Goal: Find specific page/section: Find specific page/section

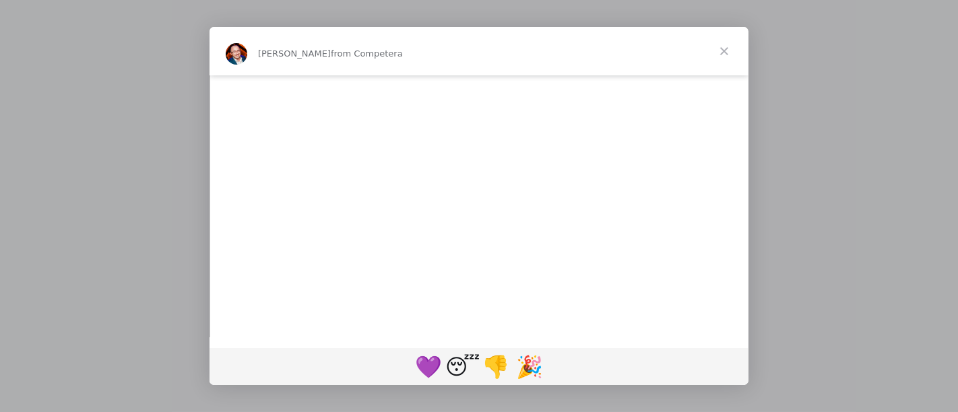
scroll to position [1392, 0]
click at [726, 50] on span "Close" at bounding box center [724, 51] width 49 height 49
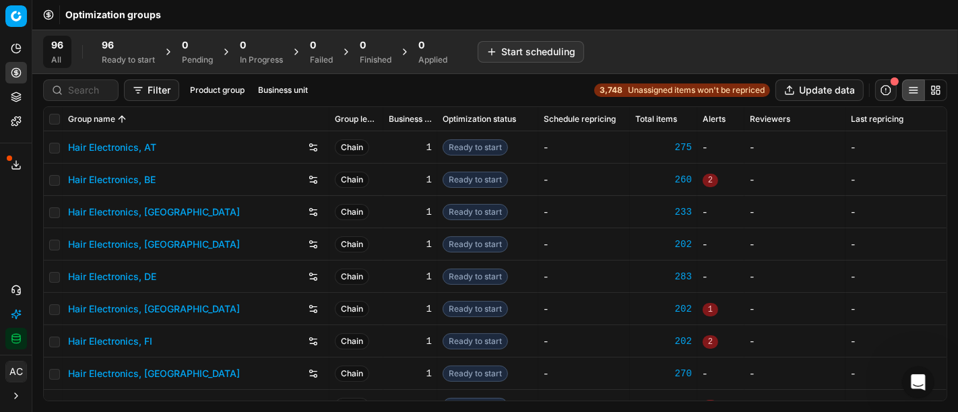
click at [875, 26] on div "Optimization groups" at bounding box center [495, 15] width 926 height 30
click at [610, 89] on strong "3,748" at bounding box center [611, 90] width 23 height 11
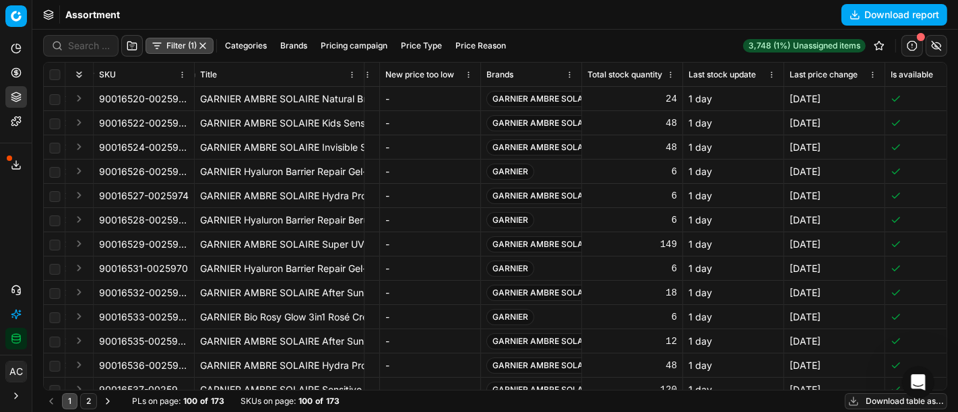
scroll to position [0, 2715]
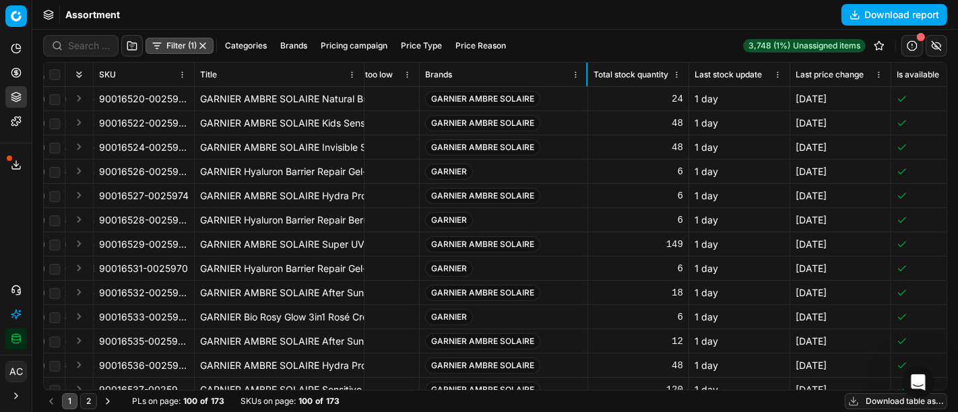
drag, startPoint x: 520, startPoint y: 78, endPoint x: 586, endPoint y: 65, distance: 67.9
click at [586, 65] on div at bounding box center [586, 75] width 1 height 24
drag, startPoint x: 532, startPoint y: 100, endPoint x: 416, endPoint y: 97, distance: 116.7
copy tr "GARNIER AMBRE SOLAIRE"
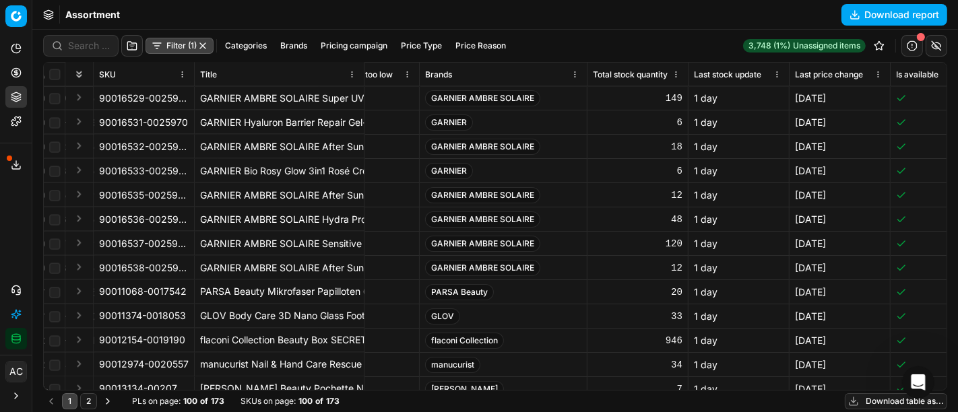
scroll to position [2133, 2715]
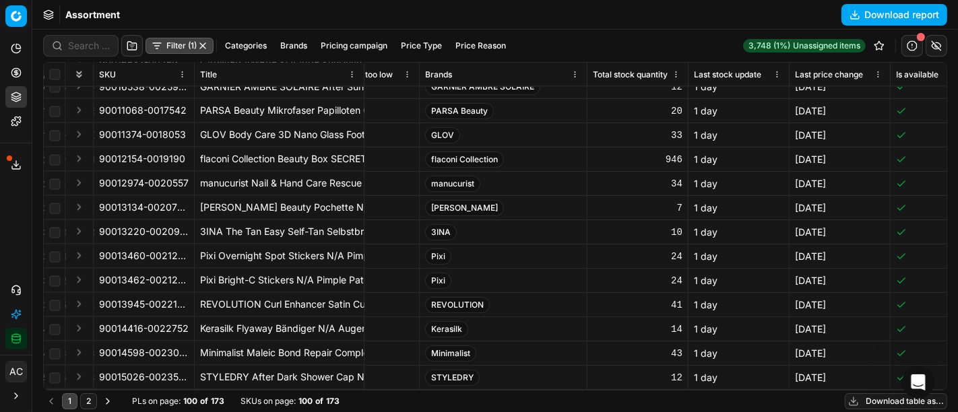
click at [88, 396] on button "2" at bounding box center [88, 402] width 17 height 16
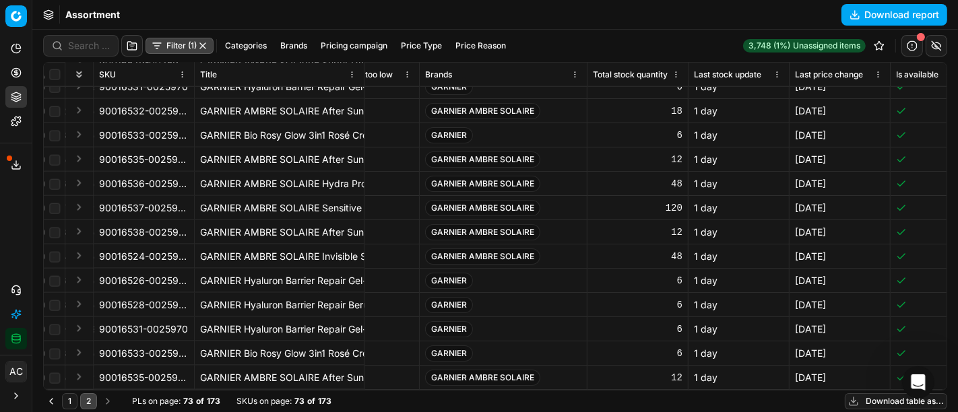
scroll to position [1477, 2715]
